Goal: Task Accomplishment & Management: Manage account settings

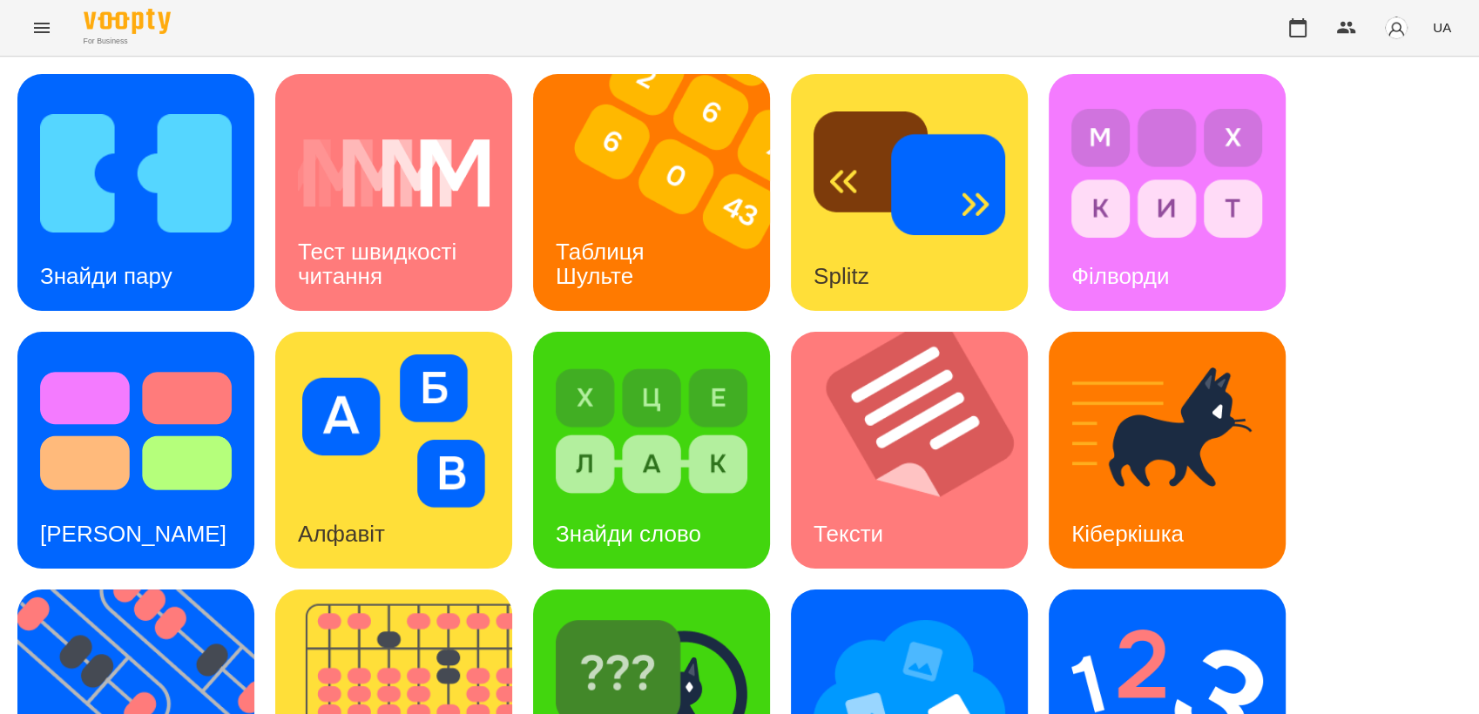
click at [28, 7] on div "For Business UA" at bounding box center [739, 28] width 1479 height 56
click at [37, 21] on icon "Menu" at bounding box center [41, 27] width 21 height 21
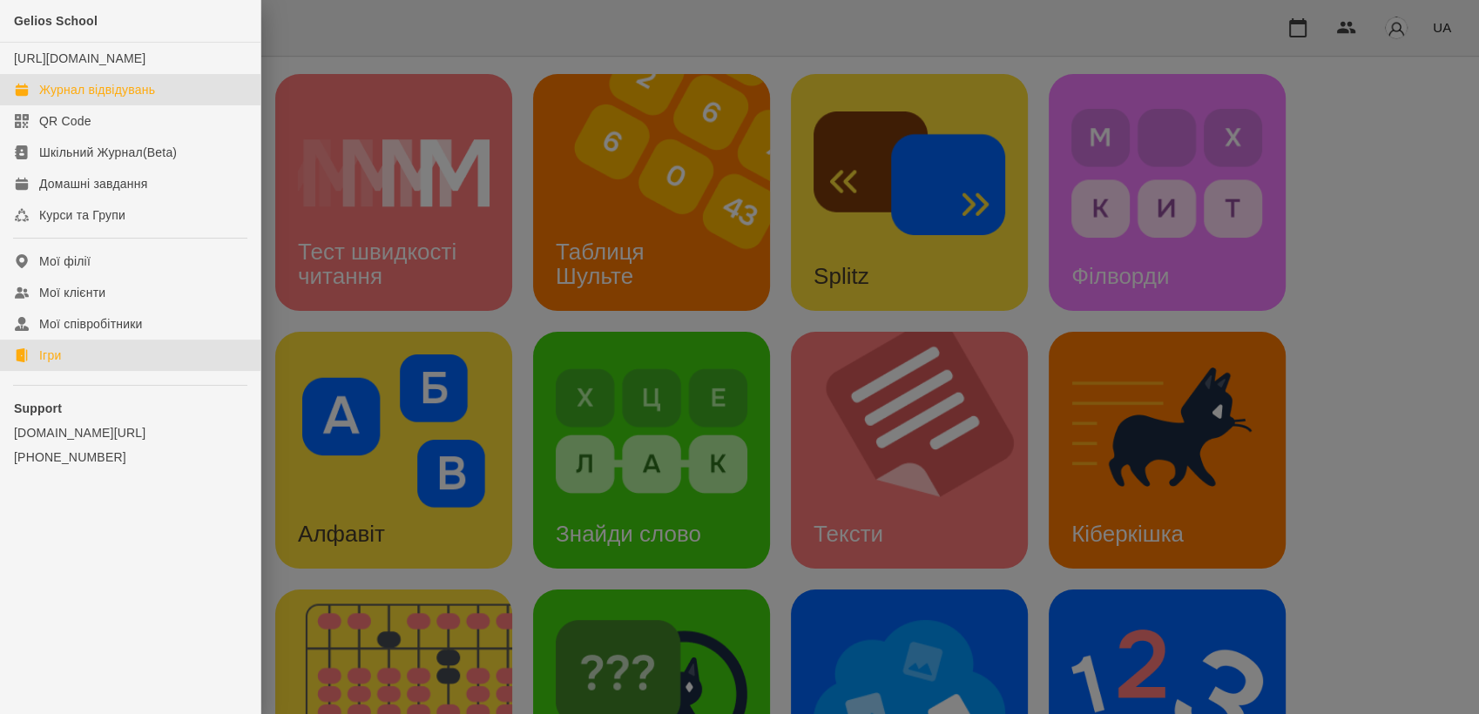
click at [99, 98] on div "Журнал відвідувань" at bounding box center [97, 89] width 116 height 17
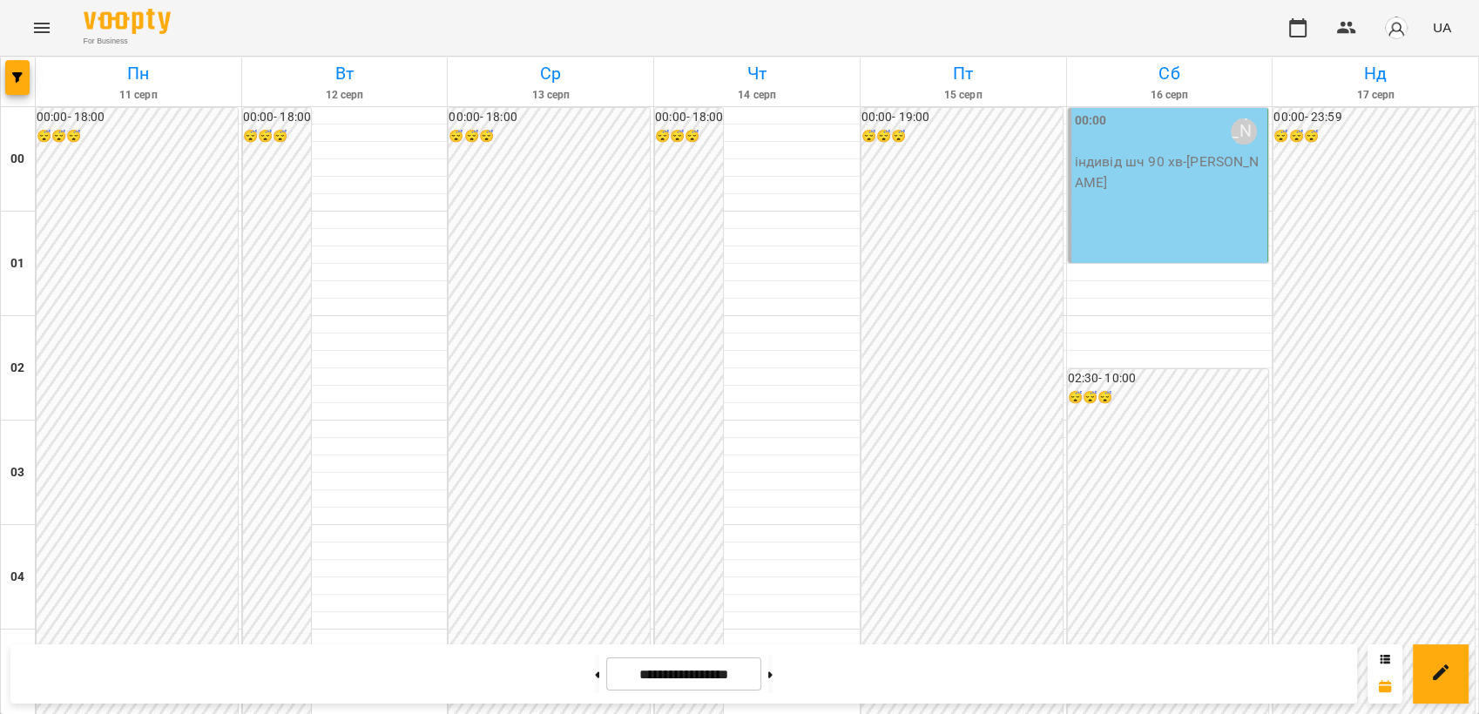
scroll to position [1743, 0]
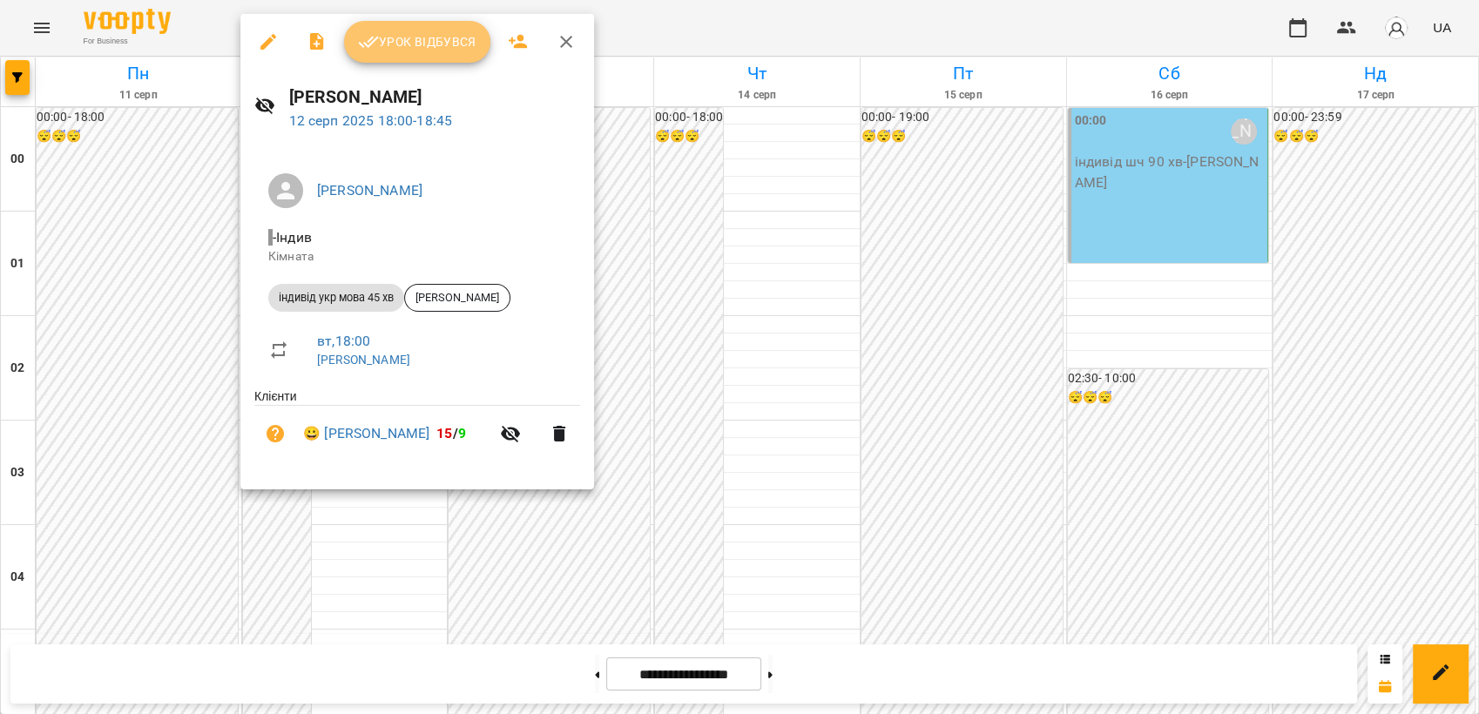
click at [402, 49] on span "Урок відбувся" at bounding box center [417, 41] width 118 height 21
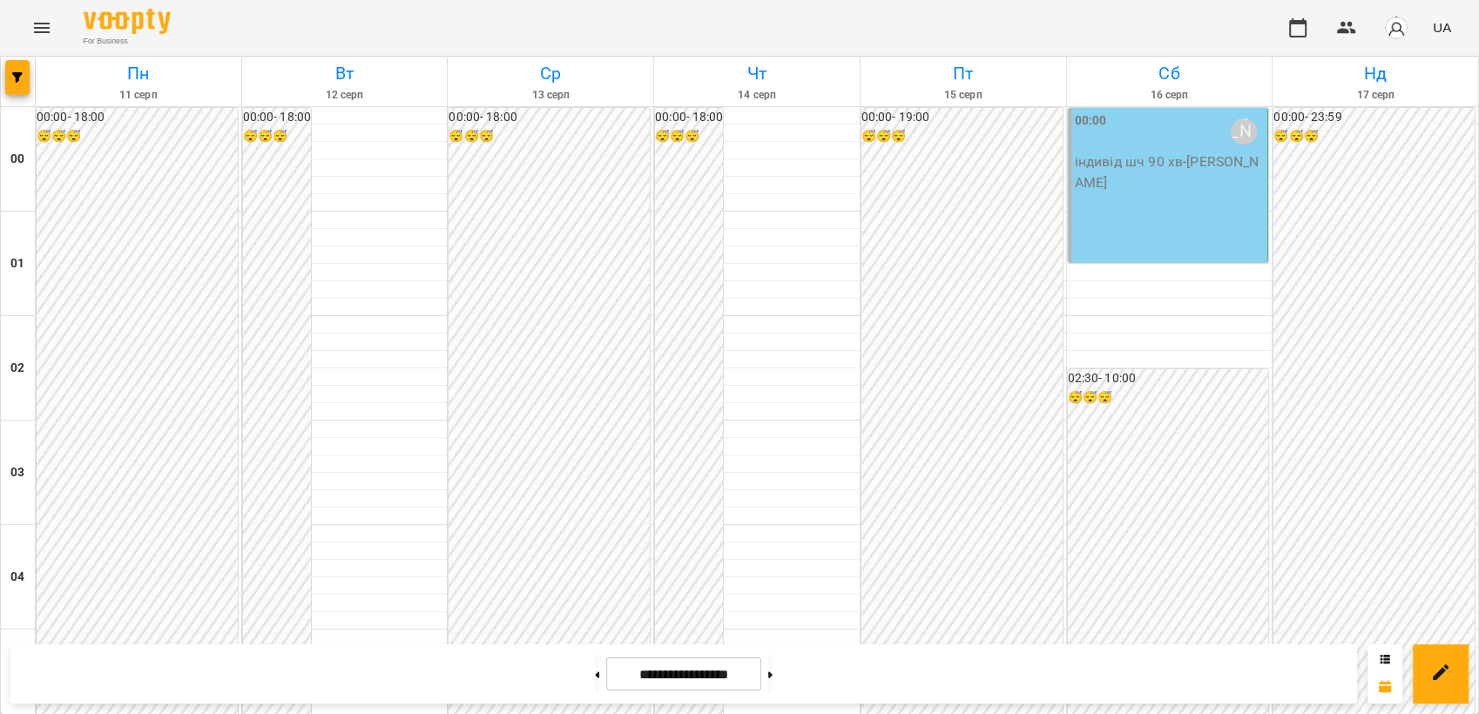
scroll to position [1979, 0]
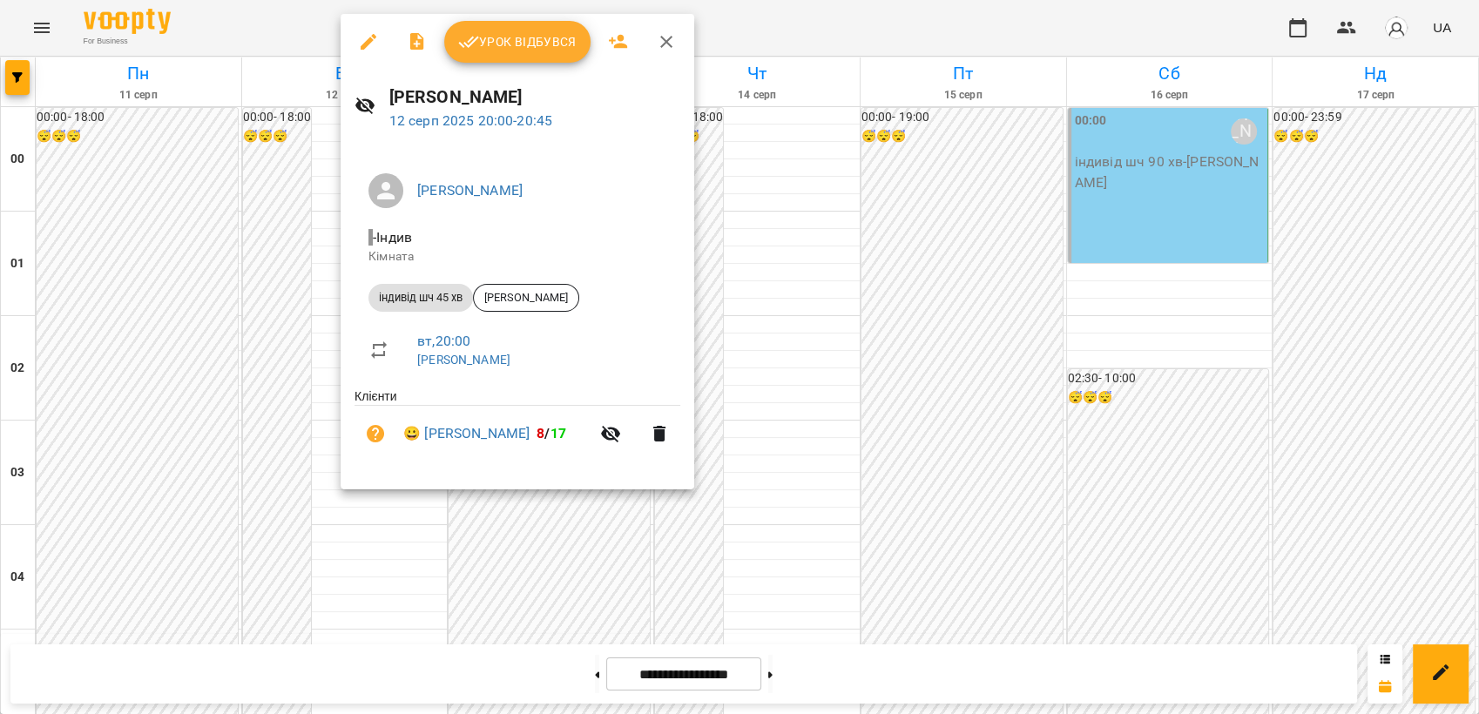
click at [338, 474] on div at bounding box center [739, 357] width 1479 height 714
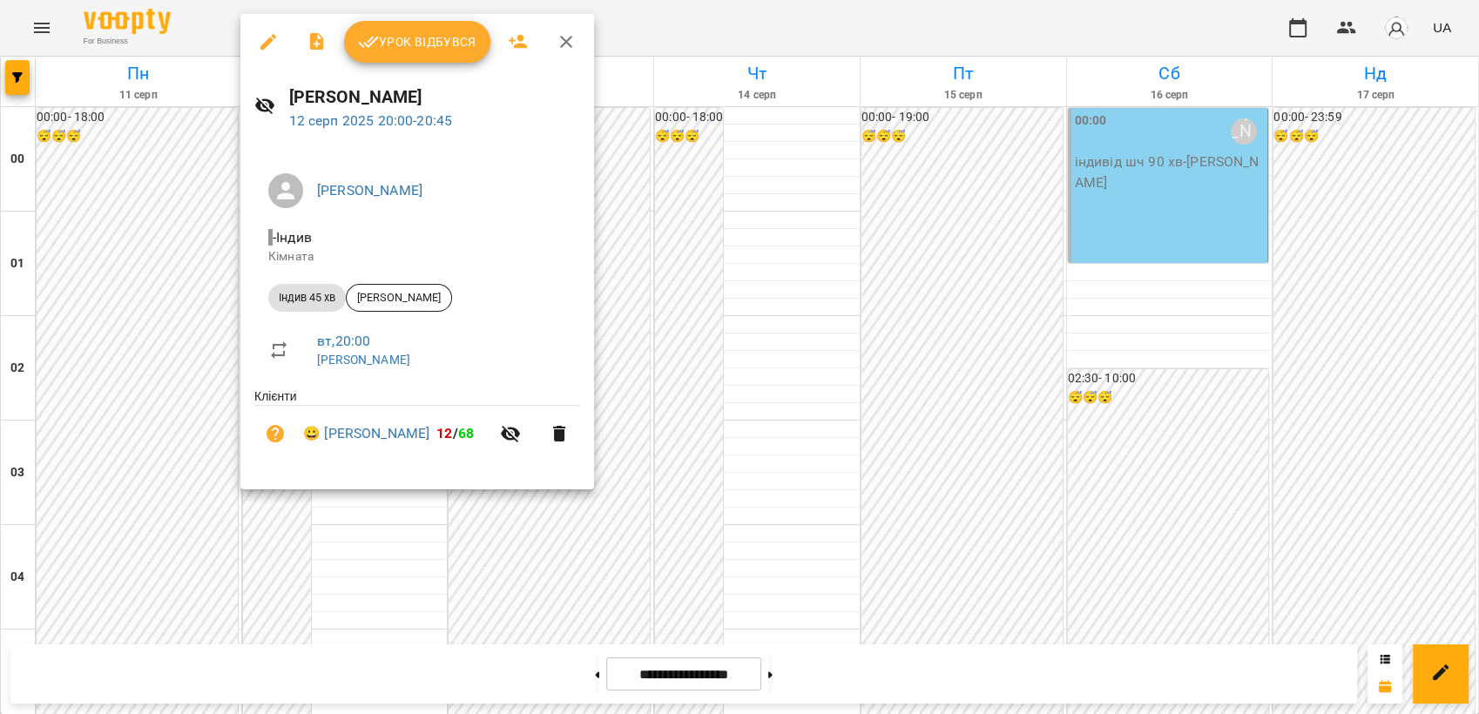
click at [272, 38] on icon "button" at bounding box center [268, 41] width 21 height 21
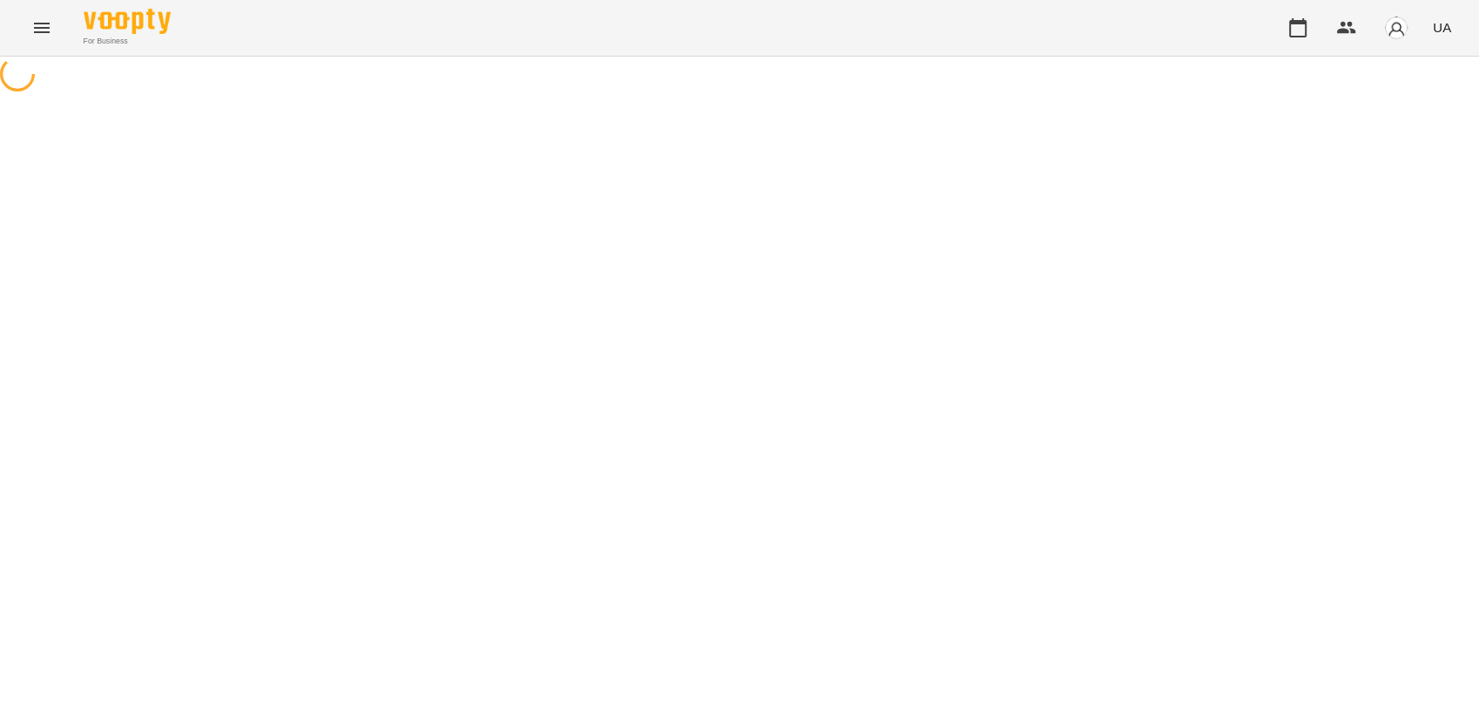
select select "**********"
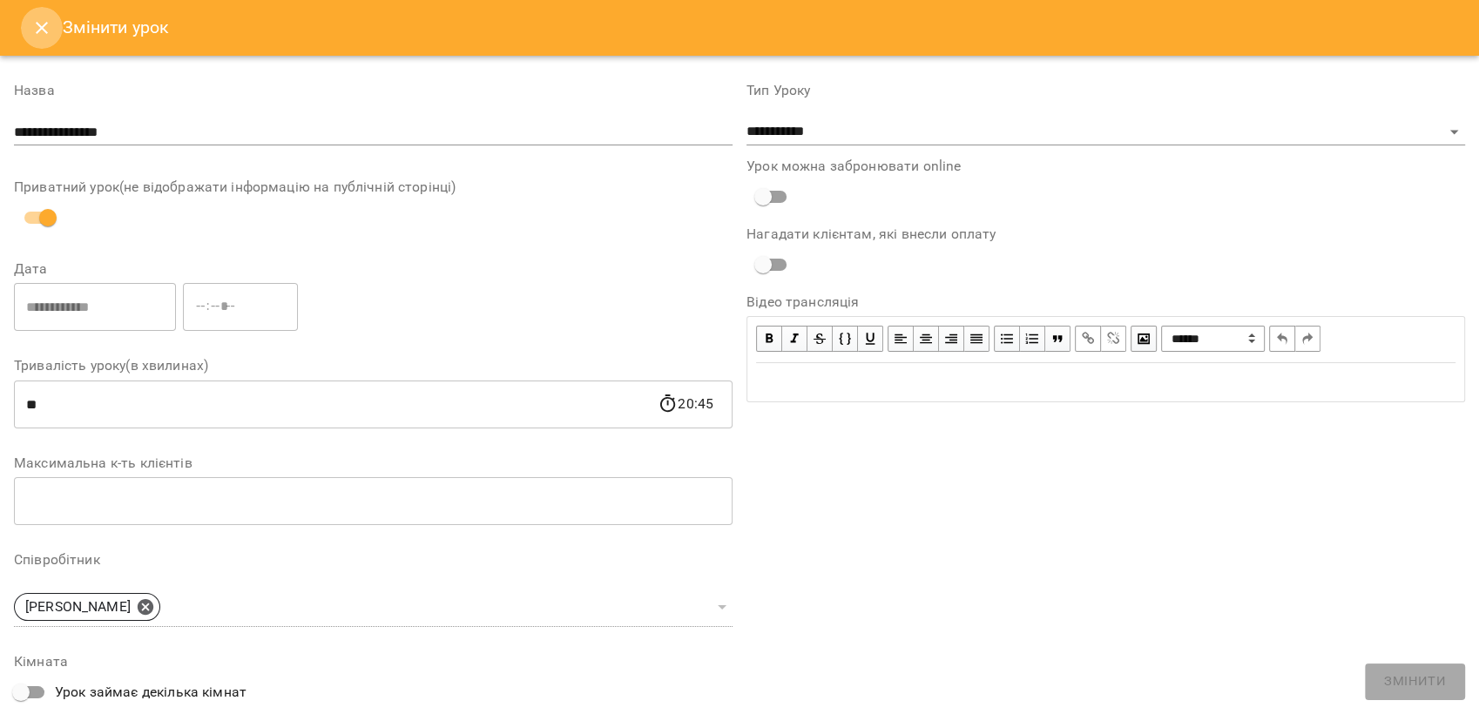
click at [24, 24] on button "Close" at bounding box center [42, 28] width 42 height 42
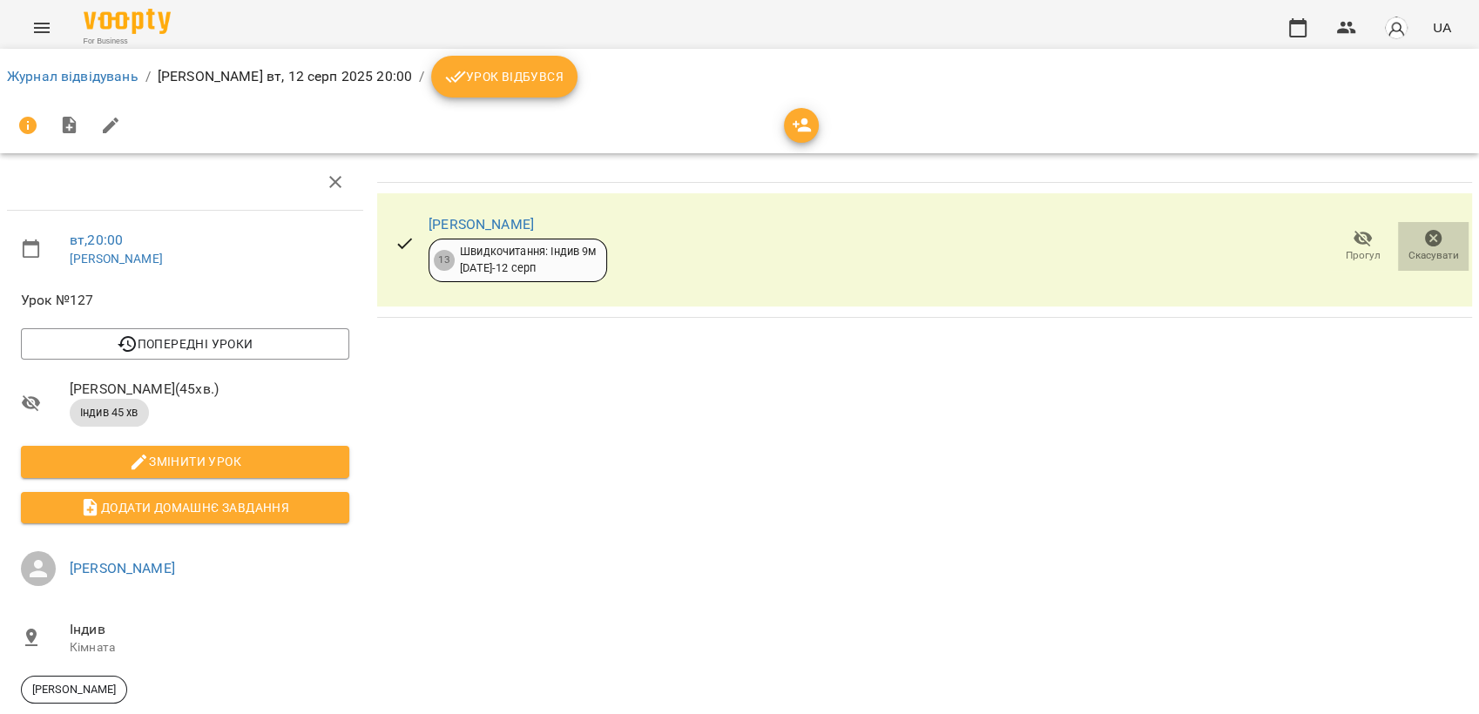
click at [1433, 254] on span "Скасувати" at bounding box center [1433, 255] width 51 height 15
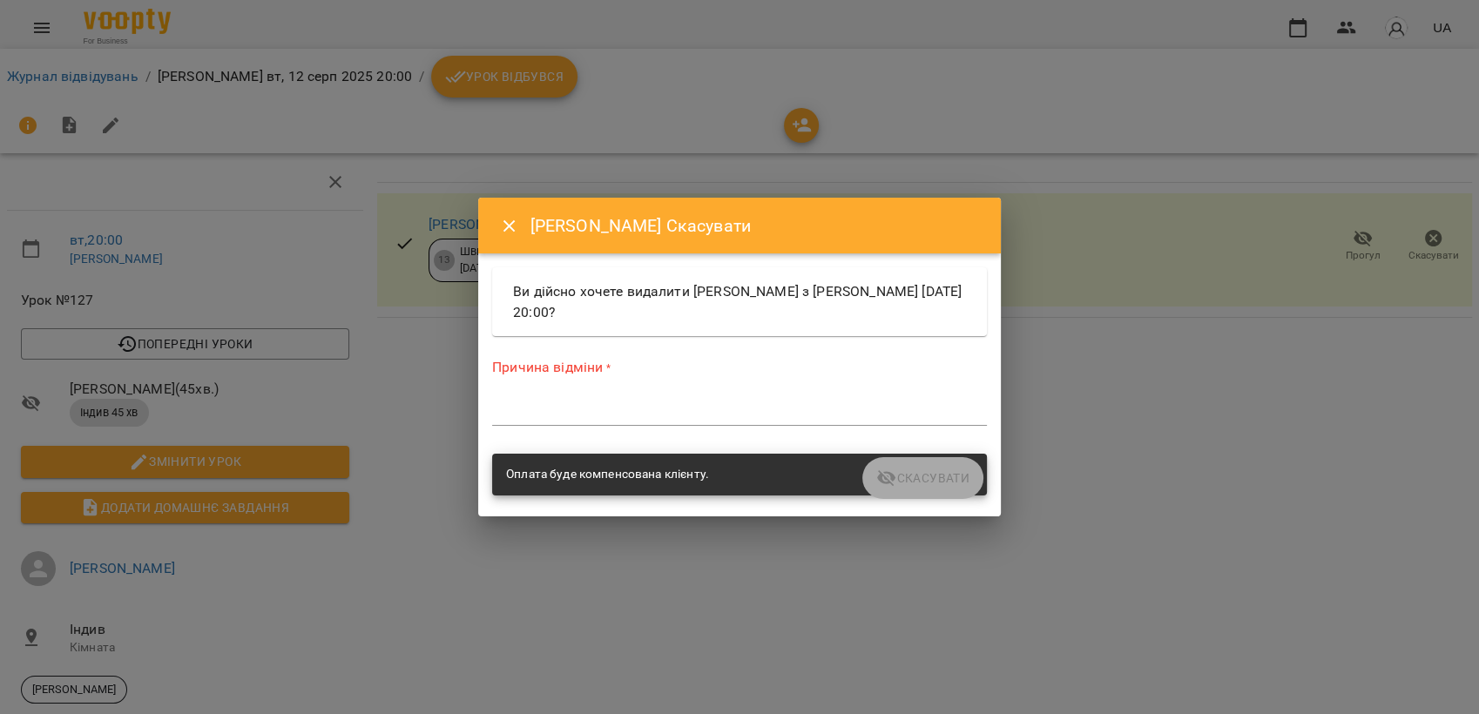
click at [718, 394] on div "Причина відміни * *" at bounding box center [739, 395] width 495 height 76
click at [752, 409] on textarea at bounding box center [739, 411] width 495 height 17
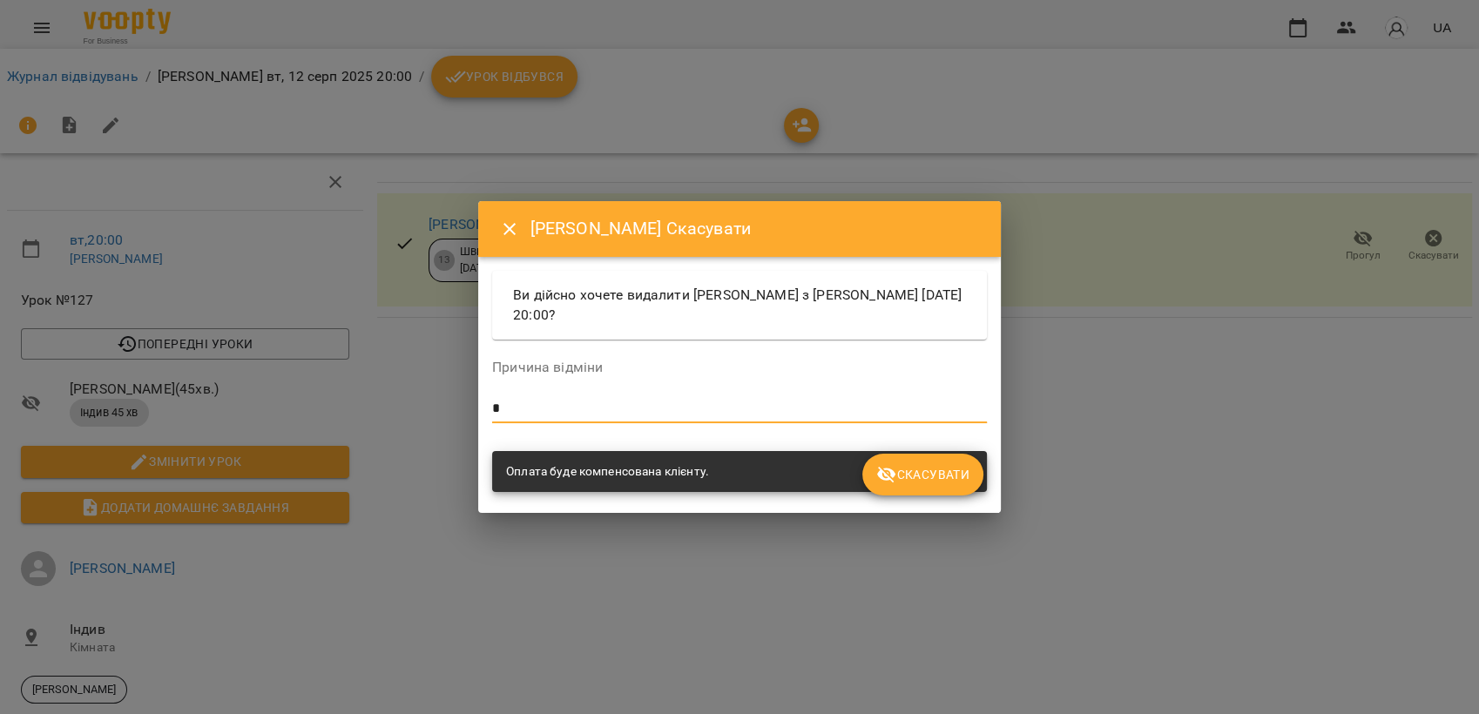
type textarea "*"
click at [938, 464] on span "Скасувати" at bounding box center [922, 474] width 93 height 21
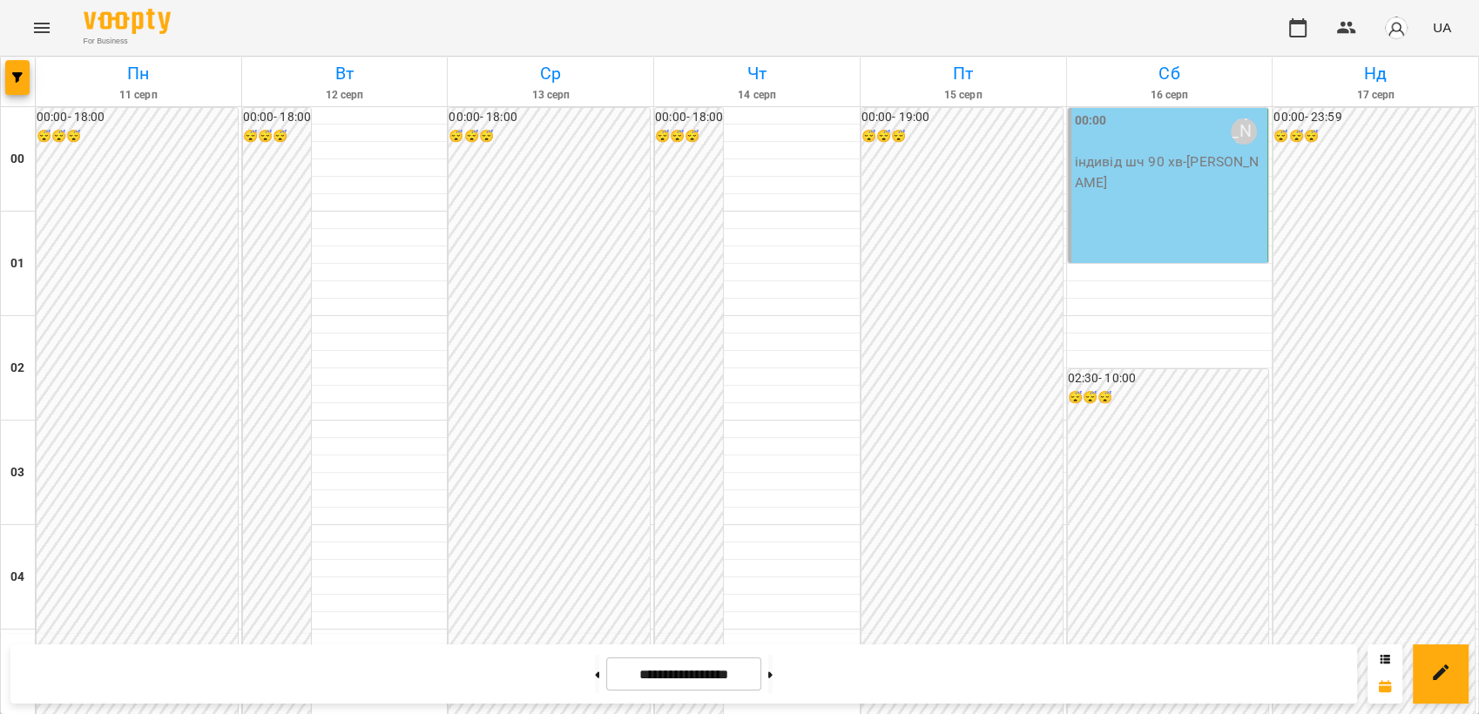
drag, startPoint x: 92, startPoint y: 5, endPoint x: 662, endPoint y: 10, distance: 569.6
click at [662, 10] on div "For Business UA" at bounding box center [739, 28] width 1479 height 56
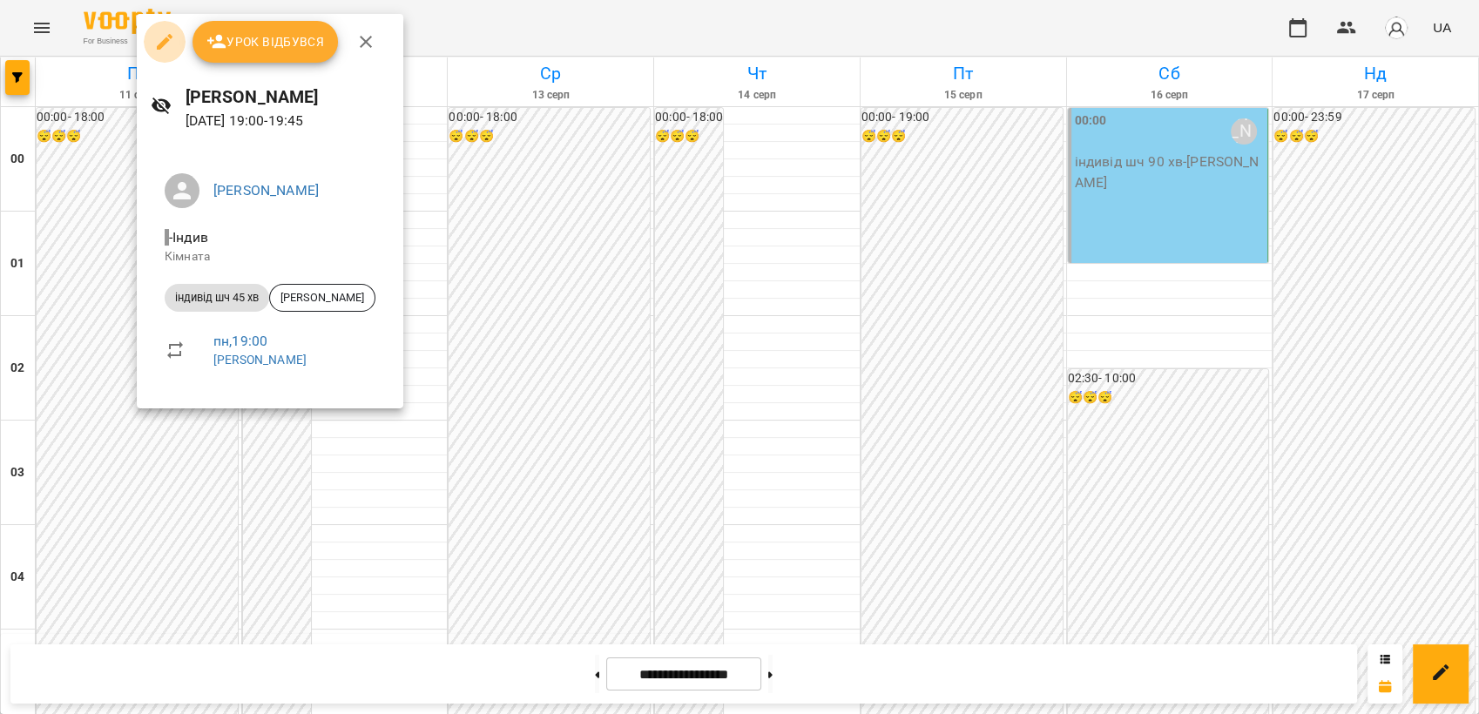
click at [164, 49] on icon "button" at bounding box center [164, 41] width 21 height 21
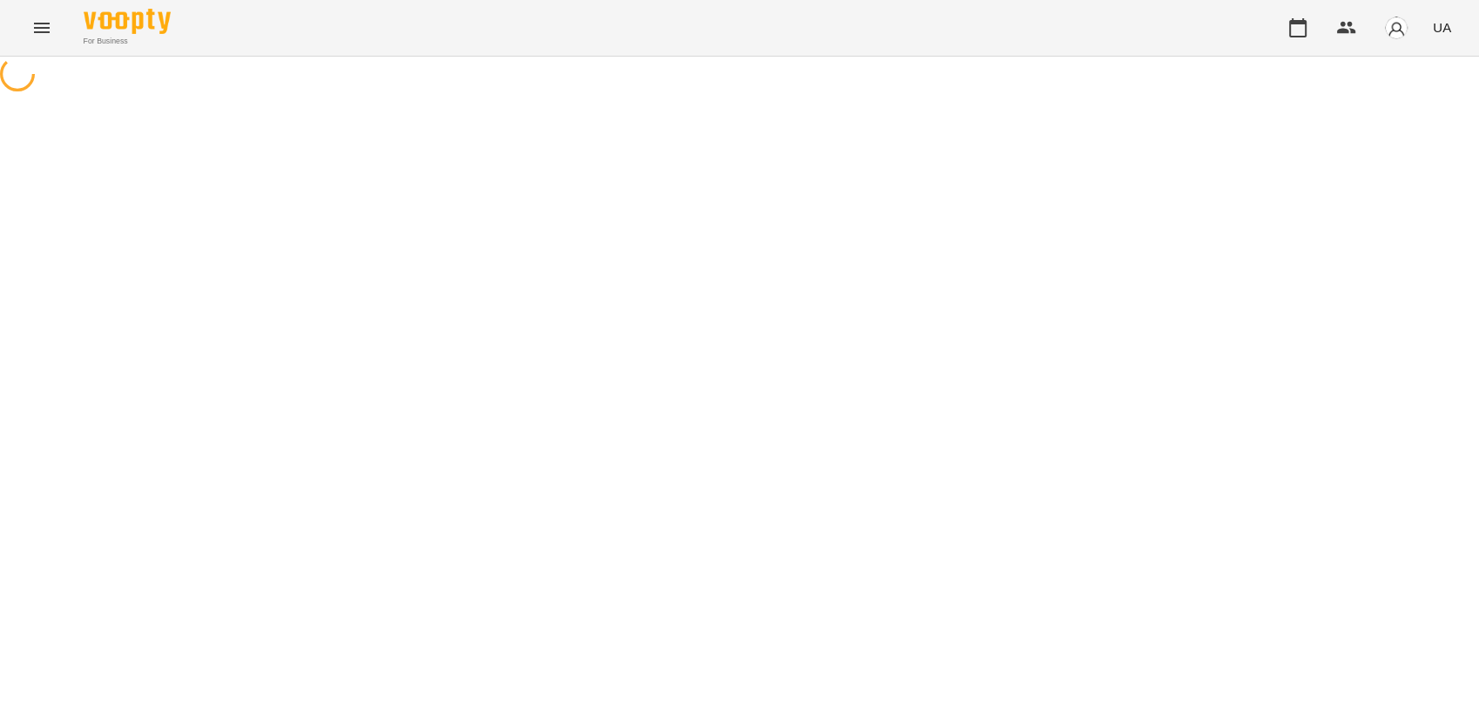
select select "**********"
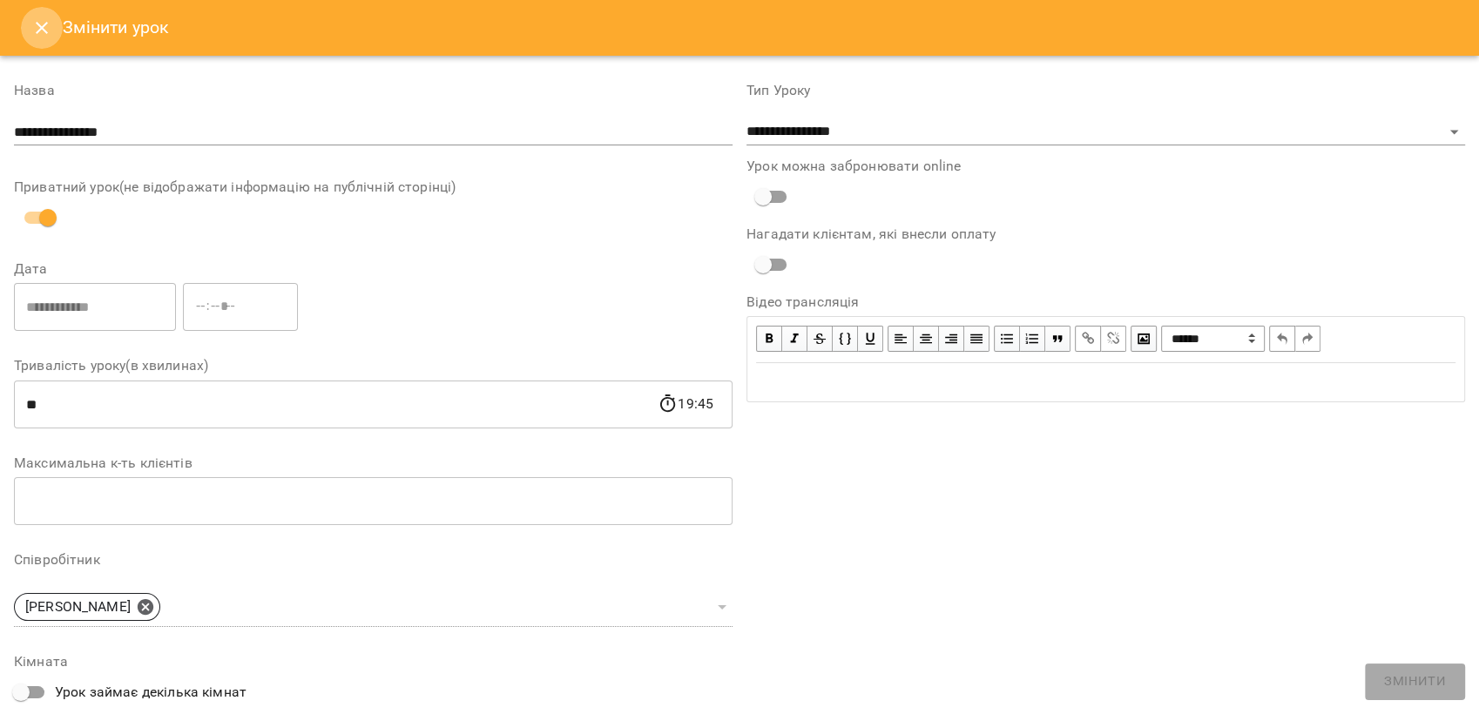
click at [54, 37] on button "Close" at bounding box center [42, 28] width 42 height 42
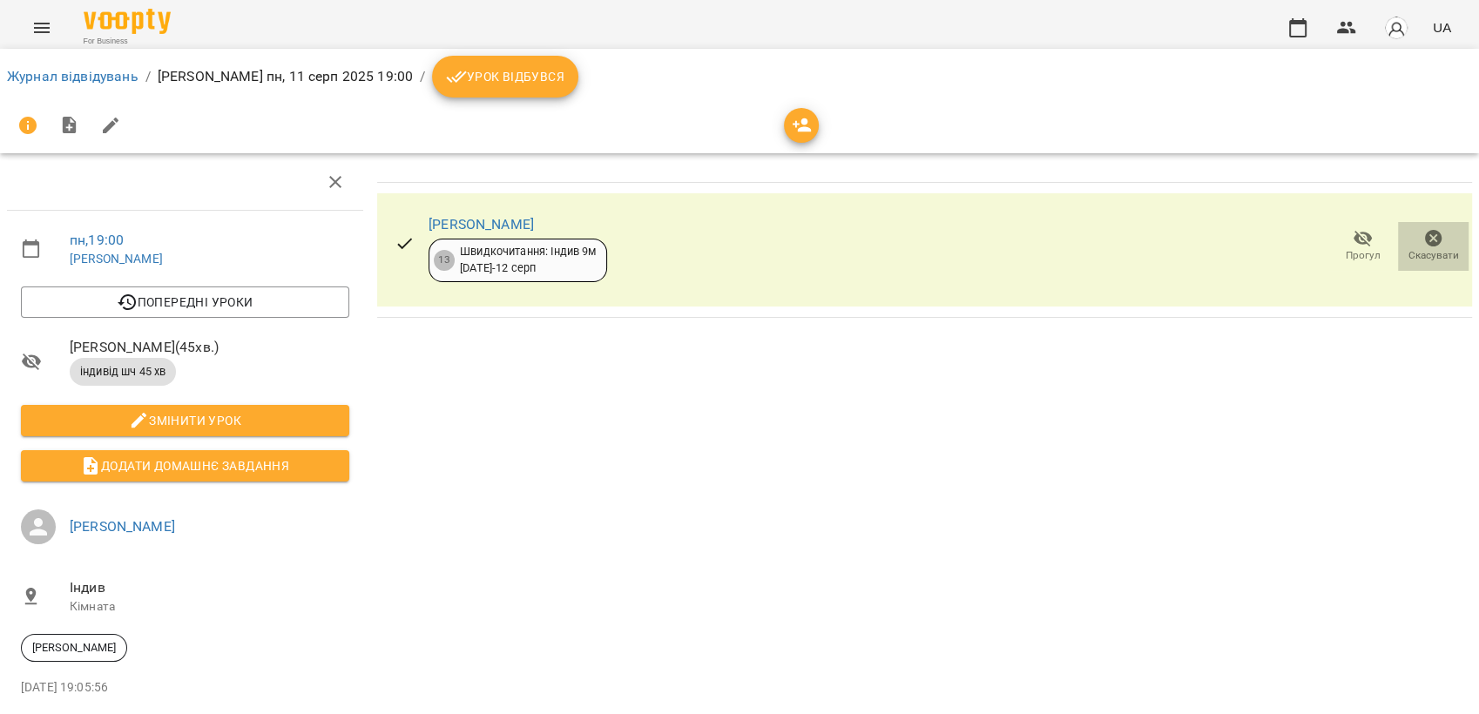
click at [1406, 263] on button "Скасувати" at bounding box center [1433, 246] width 71 height 49
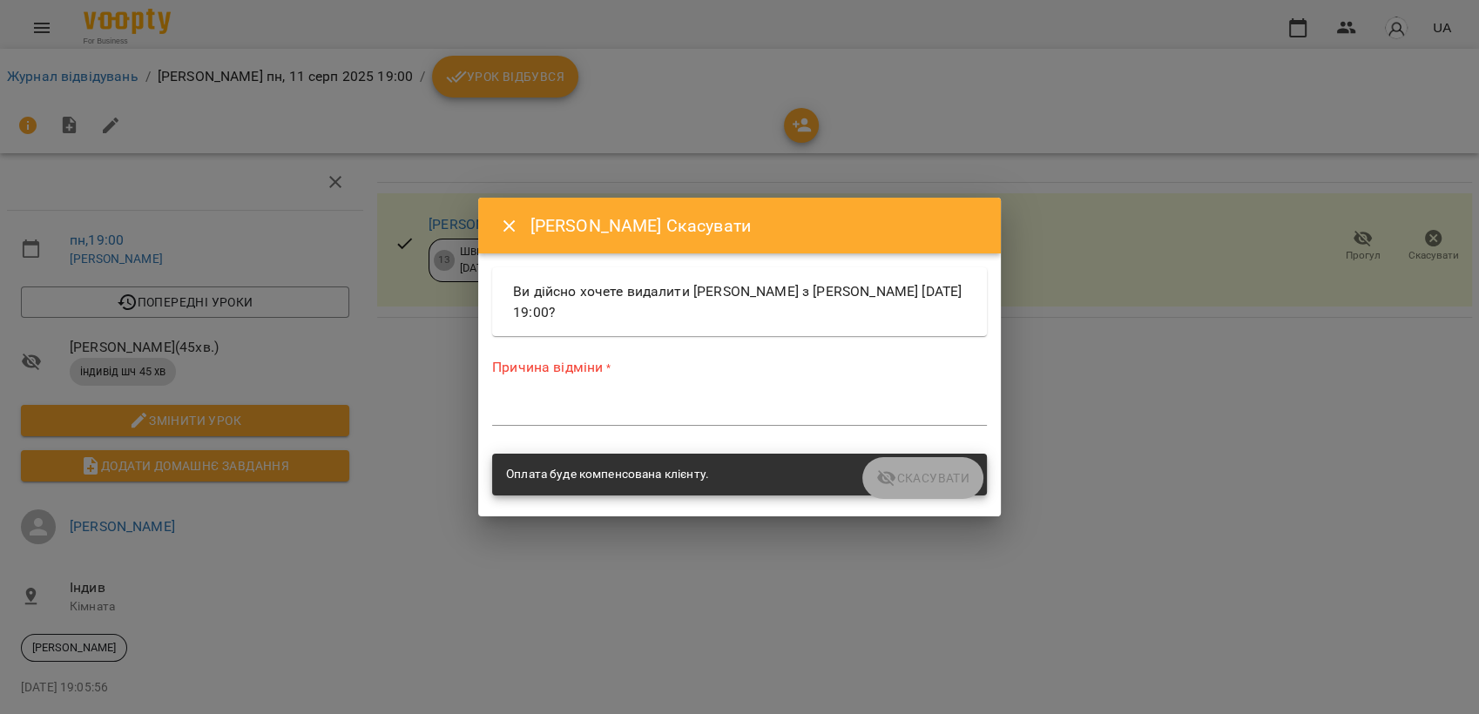
click at [716, 388] on div "Причина відміни * *" at bounding box center [739, 395] width 495 height 76
click at [778, 411] on textarea at bounding box center [739, 411] width 495 height 17
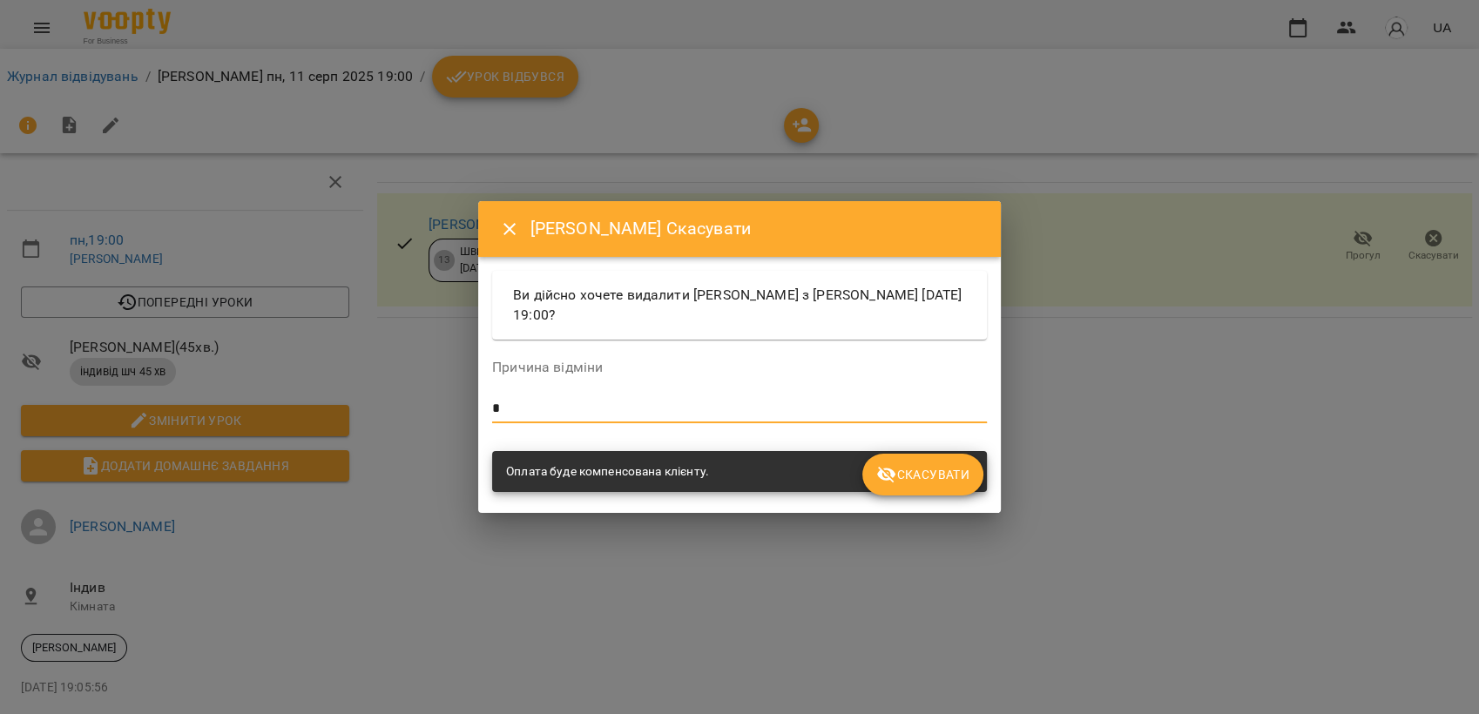
type textarea "*"
click at [915, 462] on button "Скасувати" at bounding box center [922, 475] width 121 height 42
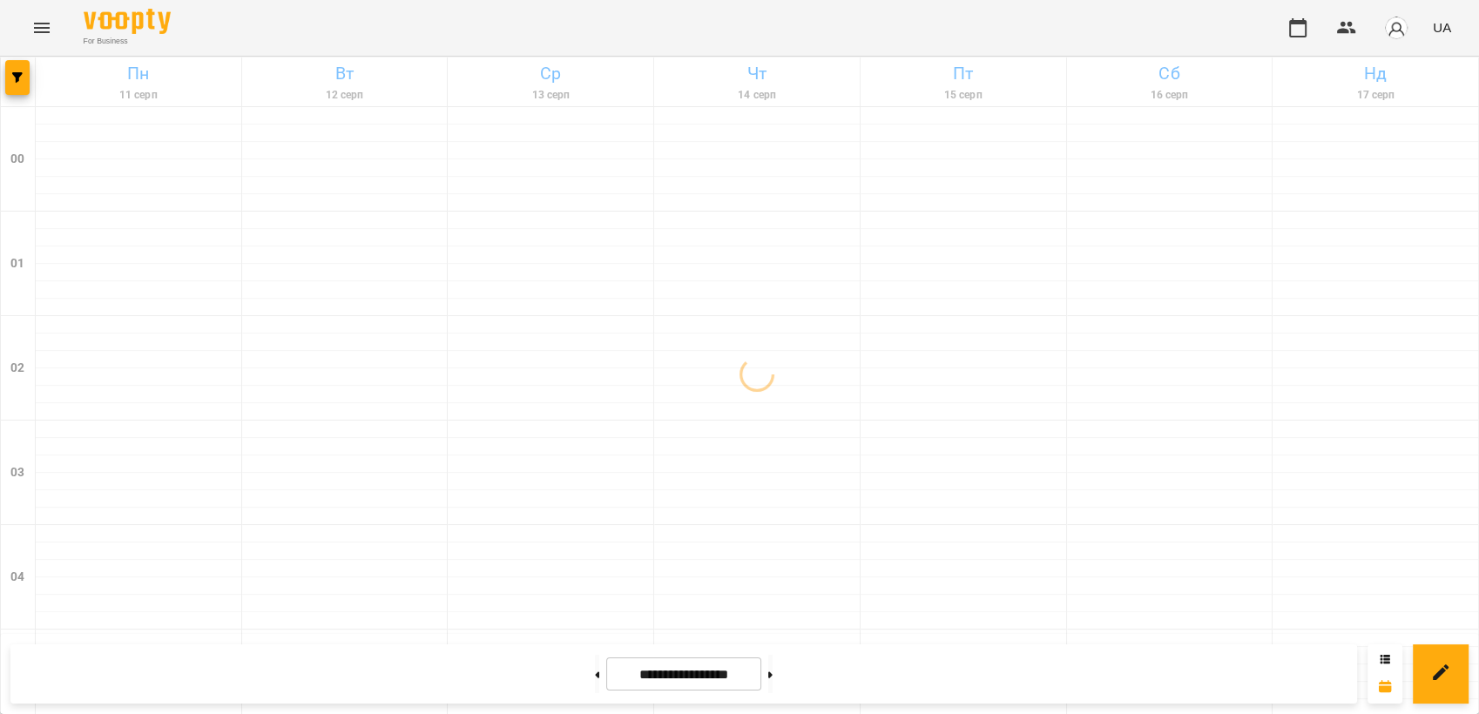
scroll to position [1749, 0]
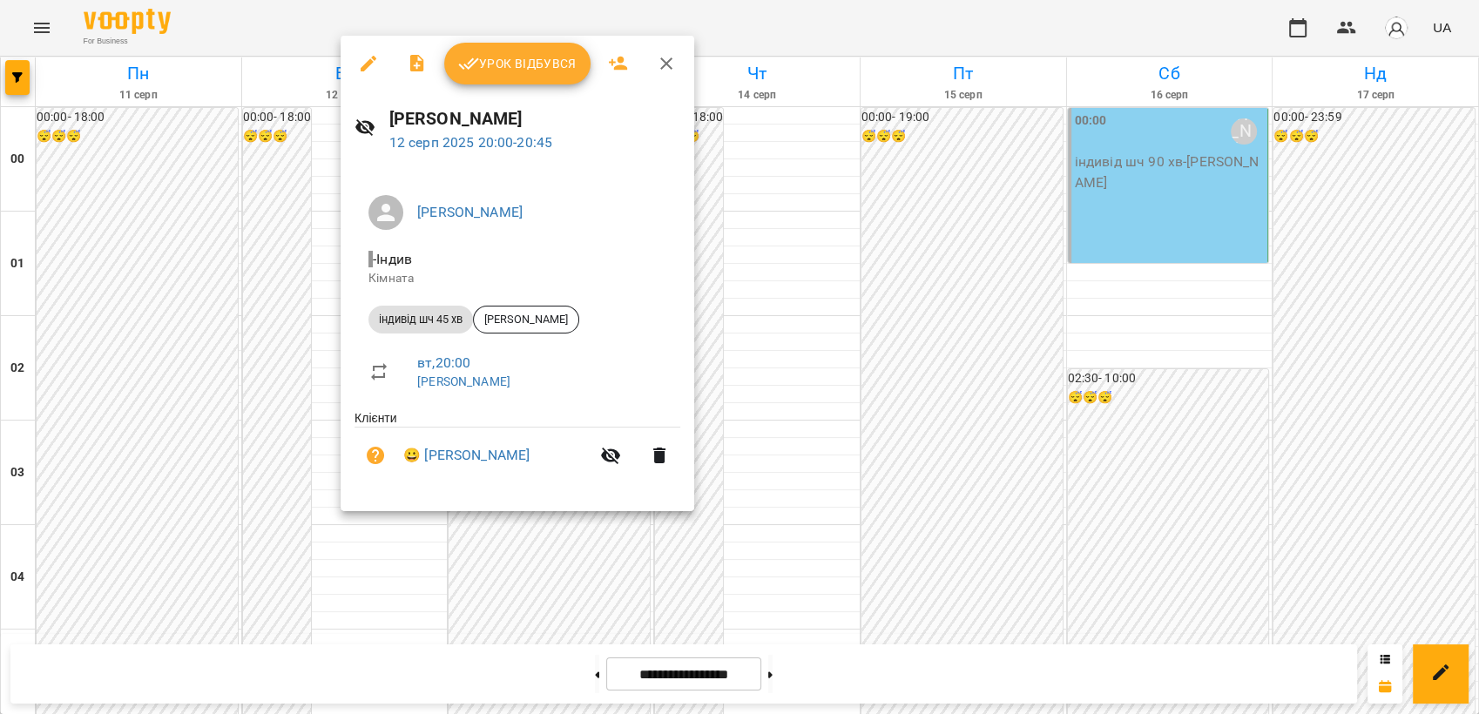
click at [1038, 439] on div at bounding box center [739, 357] width 1479 height 714
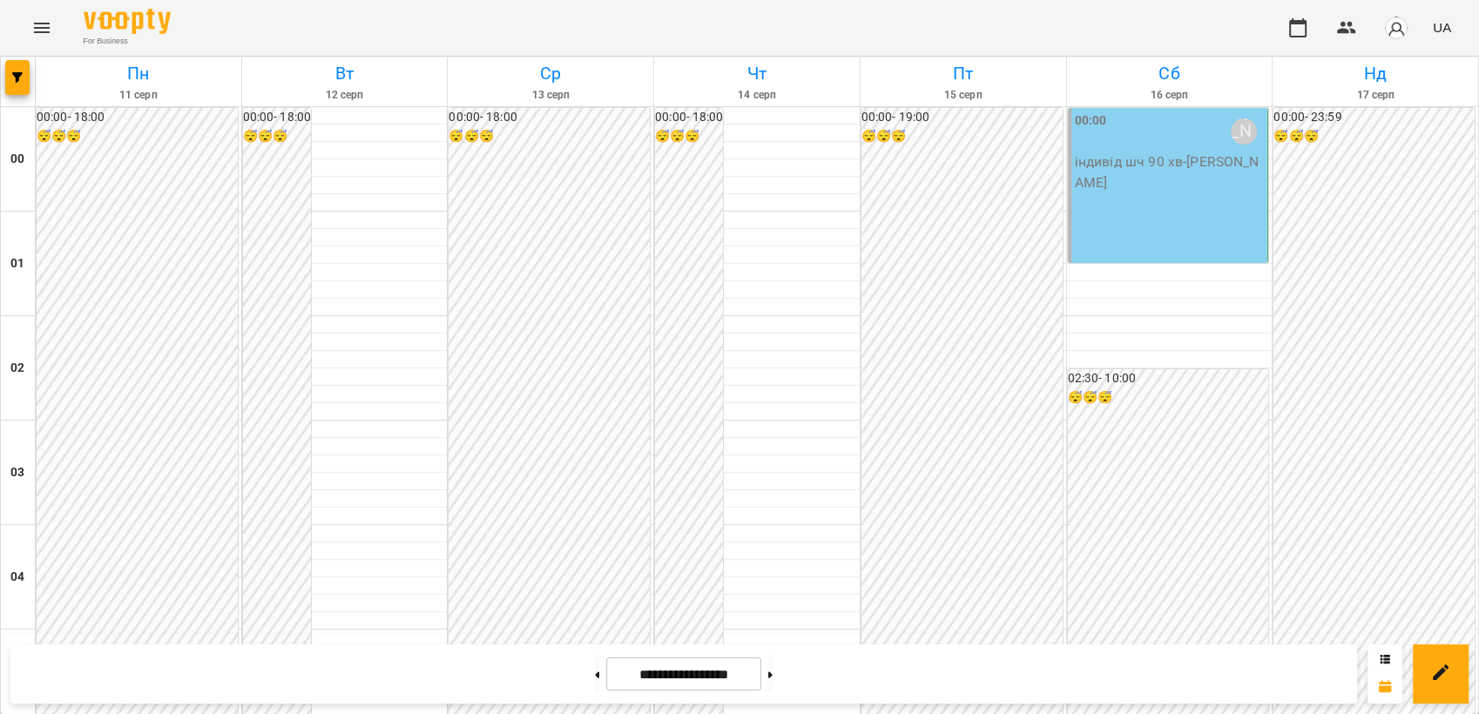
scroll to position [0, 0]
